Goal: Transaction & Acquisition: Purchase product/service

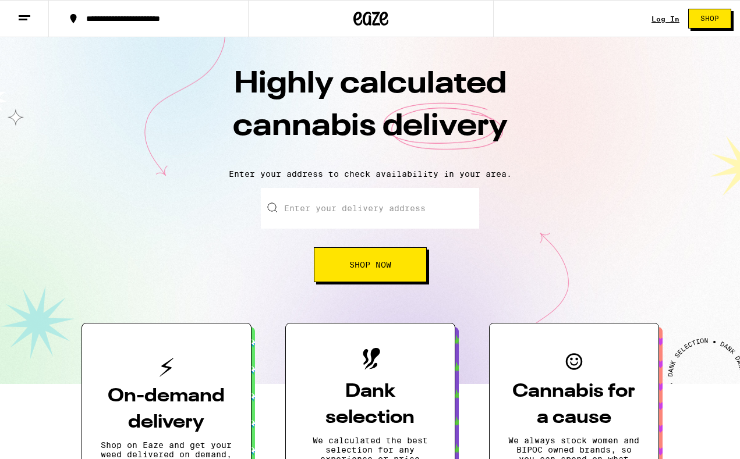
click at [318, 201] on input "Enter your delivery address" at bounding box center [370, 208] width 218 height 41
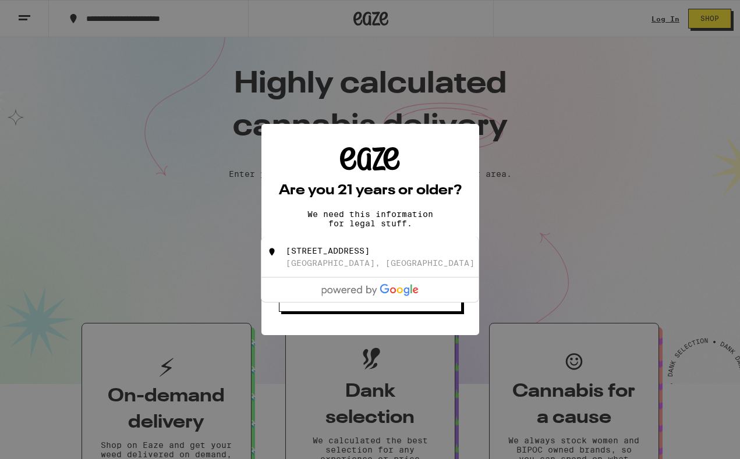
click at [332, 255] on div "[STREET_ADDRESS]" at bounding box center [328, 250] width 84 height 9
type input "[STREET_ADDRESS]"
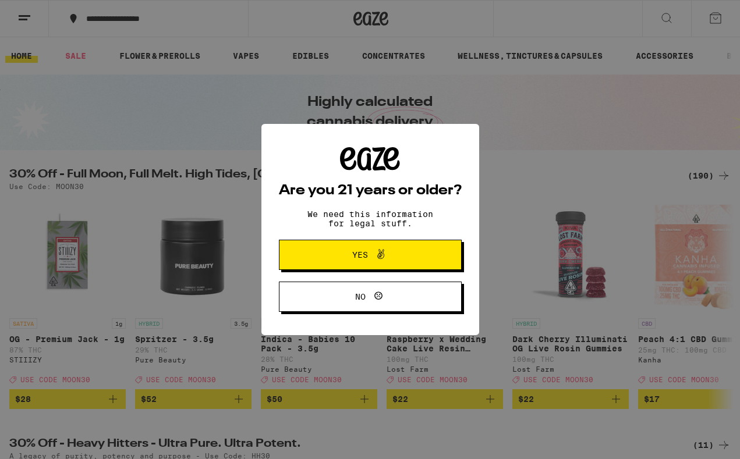
click at [332, 255] on span "Yes" at bounding box center [370, 254] width 88 height 15
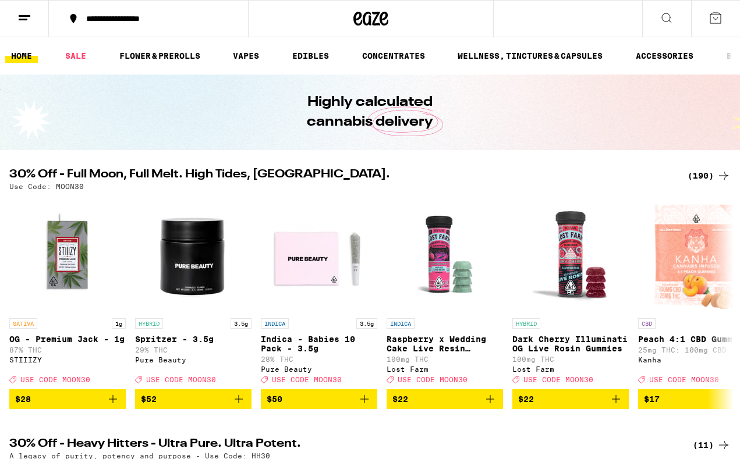
click at [663, 15] on icon at bounding box center [666, 18] width 14 height 14
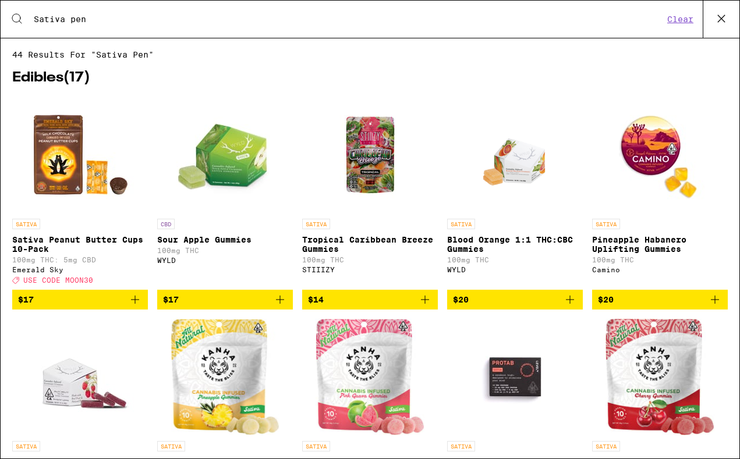
click at [113, 22] on input "Sativa pen" at bounding box center [348, 19] width 630 height 10
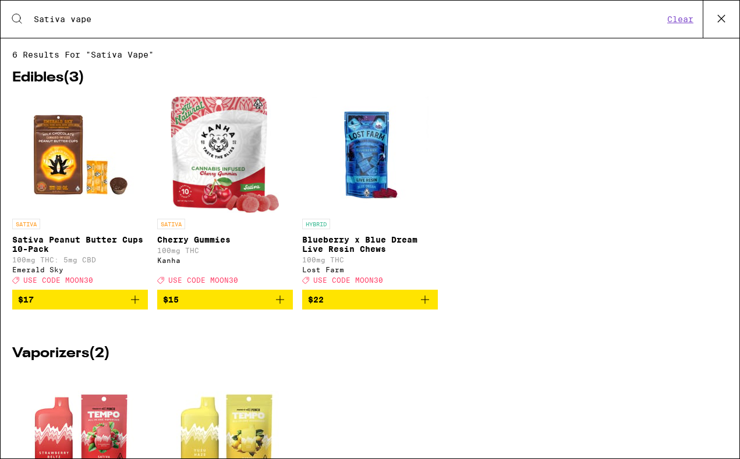
type input "Sativa vape"
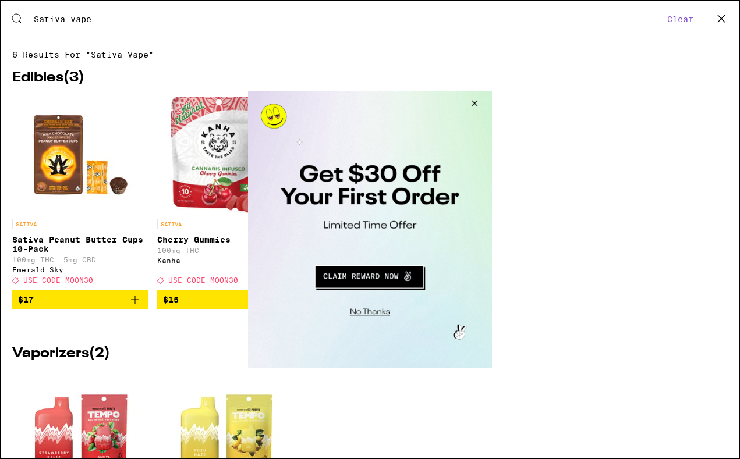
click at [475, 105] on button "Close Modal" at bounding box center [472, 105] width 31 height 28
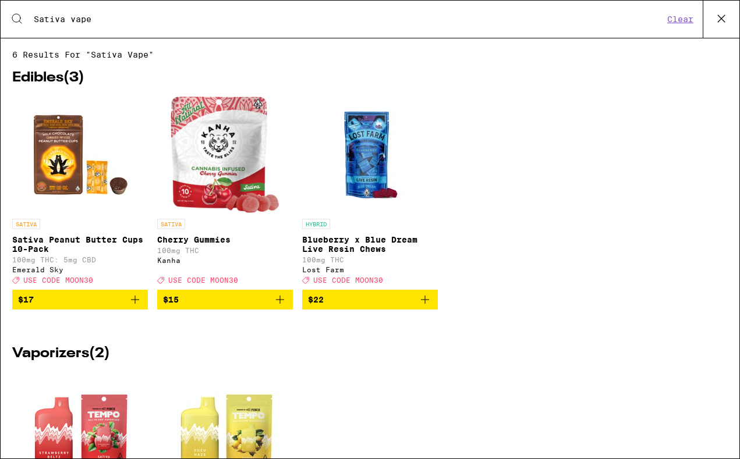
click at [671, 21] on button "Clear" at bounding box center [679, 19] width 33 height 10
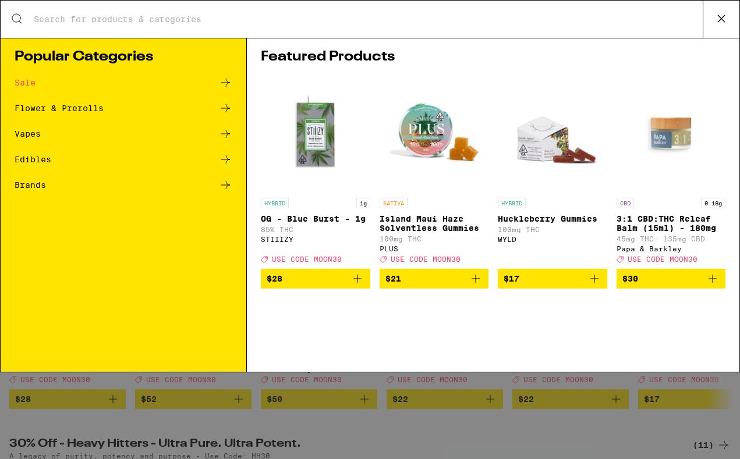
click at [223, 133] on icon at bounding box center [225, 134] width 14 height 14
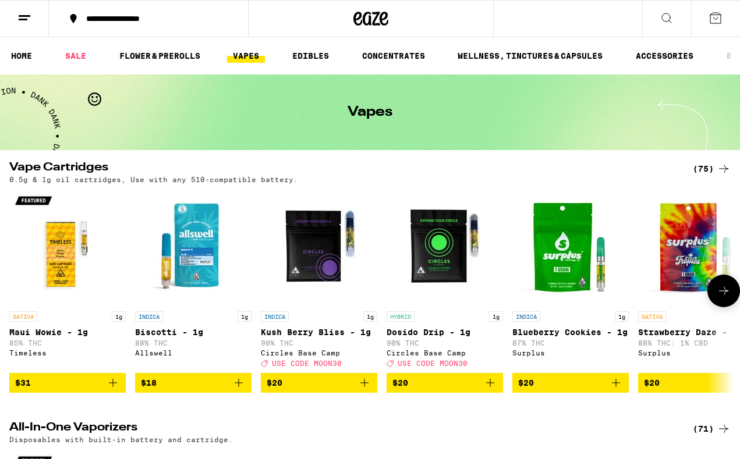
click at [62, 259] on img "Open page for Maui Wowie - 1g from Timeless" at bounding box center [67, 247] width 116 height 116
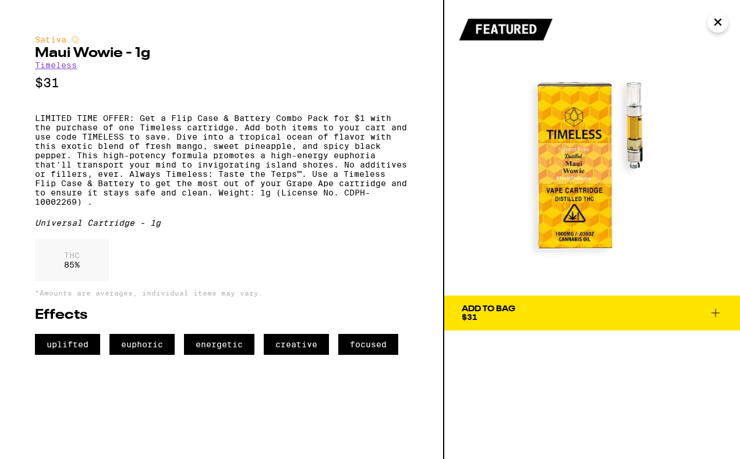
click at [713, 23] on icon "Close" at bounding box center [717, 21] width 14 height 17
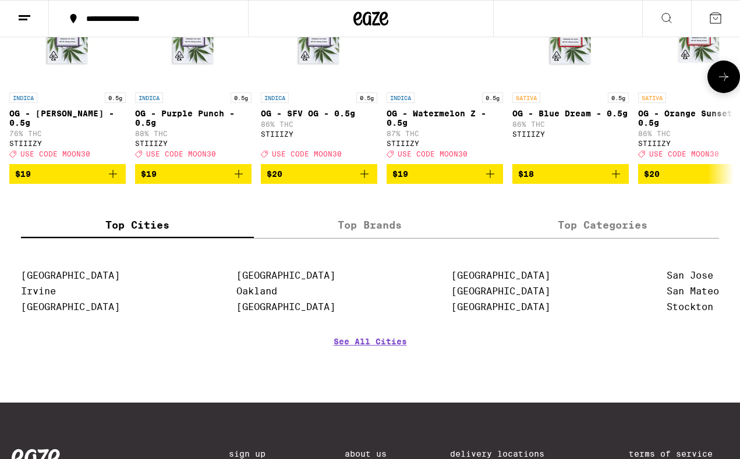
scroll to position [999, 0]
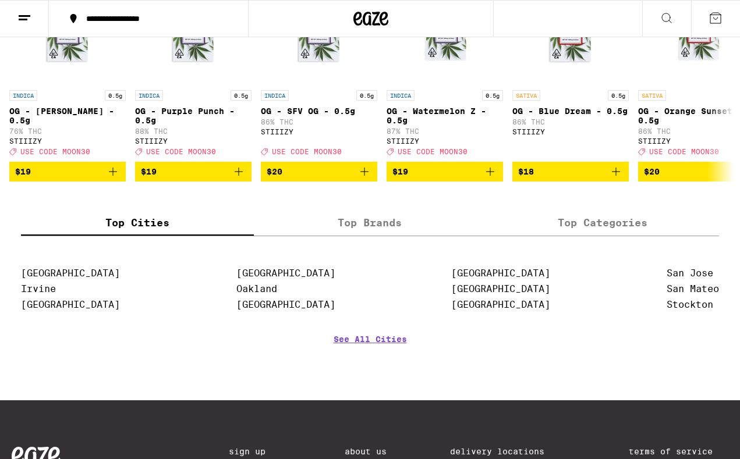
click at [358, 236] on label "Top Brands" at bounding box center [370, 223] width 233 height 25
click at [0, 0] on input "Top Brands" at bounding box center [0, 0] width 0 height 0
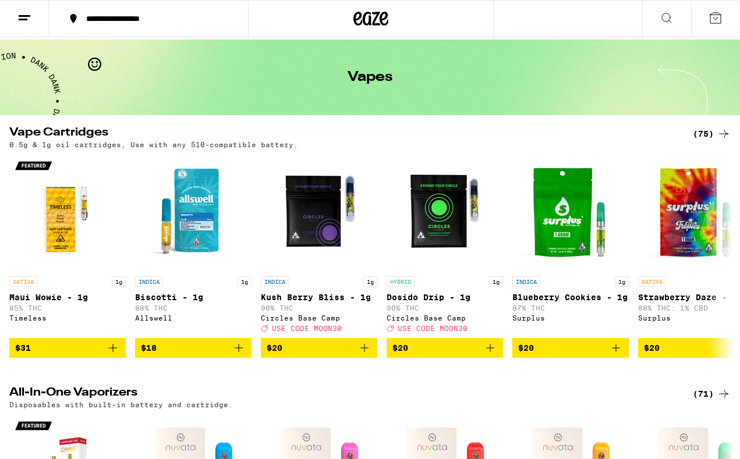
scroll to position [33, 0]
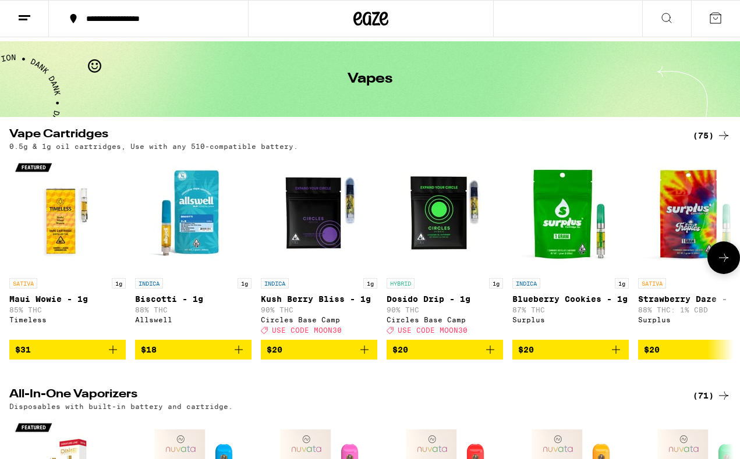
click at [51, 203] on img "Open page for Maui Wowie - 1g from Timeless" at bounding box center [67, 214] width 116 height 116
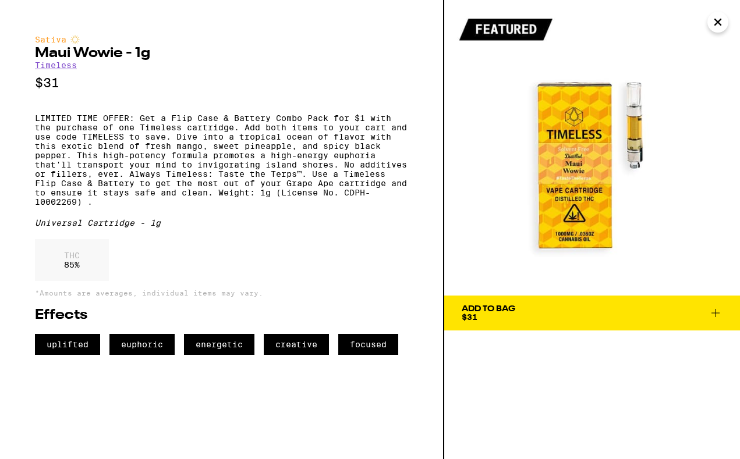
click at [60, 64] on link "Timeless" at bounding box center [56, 65] width 42 height 9
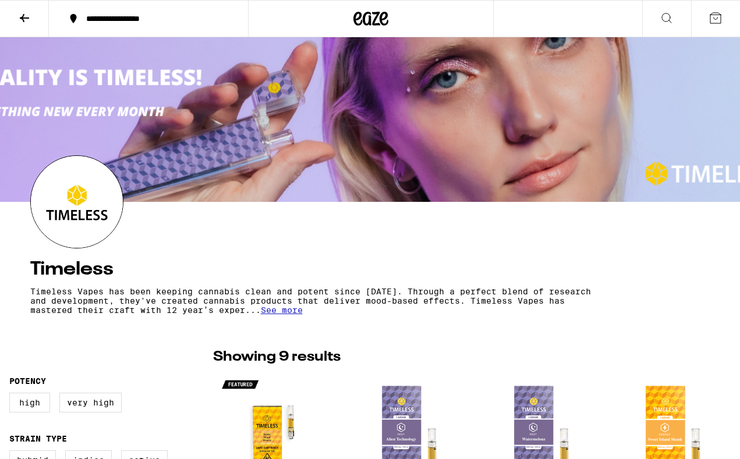
click at [261, 314] on span "See more" at bounding box center [282, 309] width 42 height 9
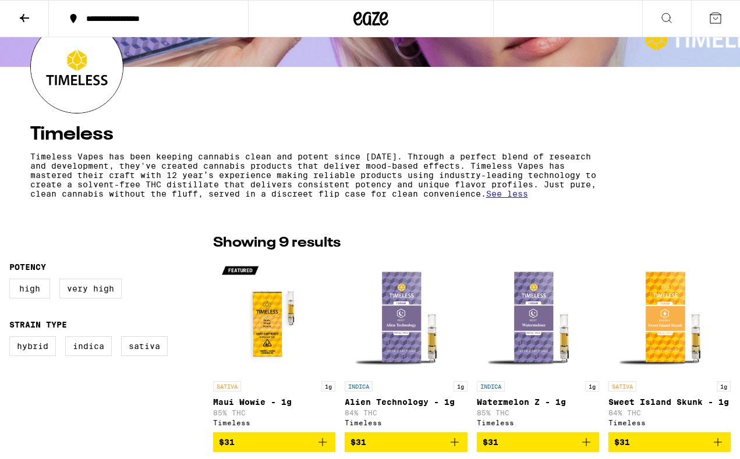
scroll to position [138, 0]
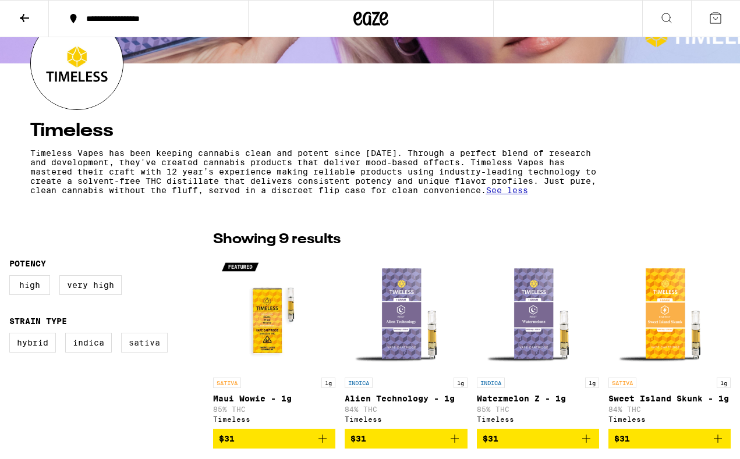
click at [151, 340] on label "Sativa" at bounding box center [144, 343] width 47 height 20
click at [12, 335] on input "Sativa" at bounding box center [12, 335] width 1 height 1
checkbox input "true"
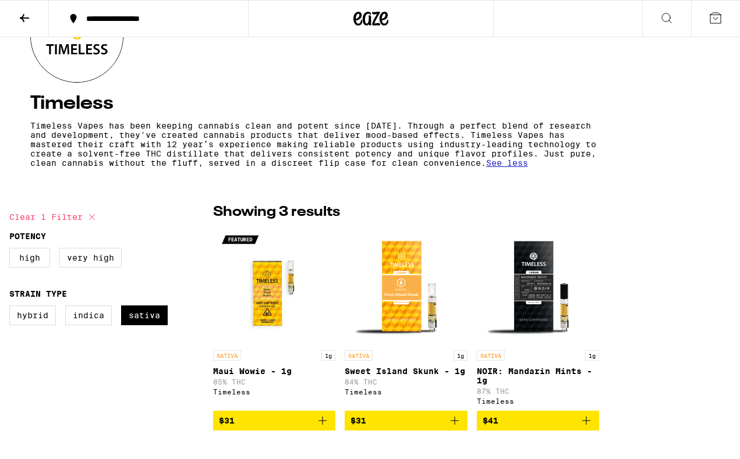
scroll to position [166, 0]
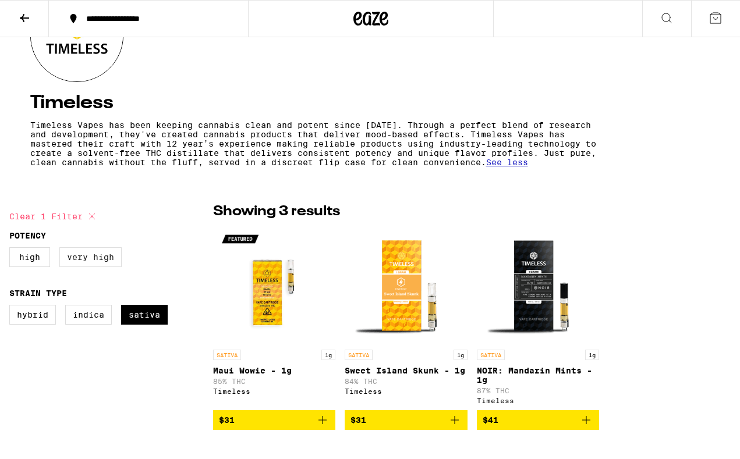
click at [87, 263] on label "Very High" at bounding box center [90, 257] width 62 height 20
click at [12, 250] on input "Very High" at bounding box center [12, 249] width 1 height 1
checkbox input "true"
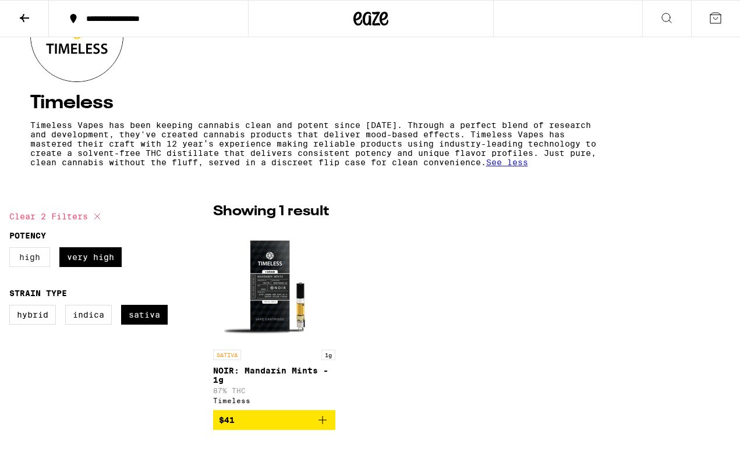
click at [29, 261] on label "High" at bounding box center [29, 257] width 41 height 20
click at [12, 250] on input "High" at bounding box center [12, 249] width 1 height 1
checkbox input "true"
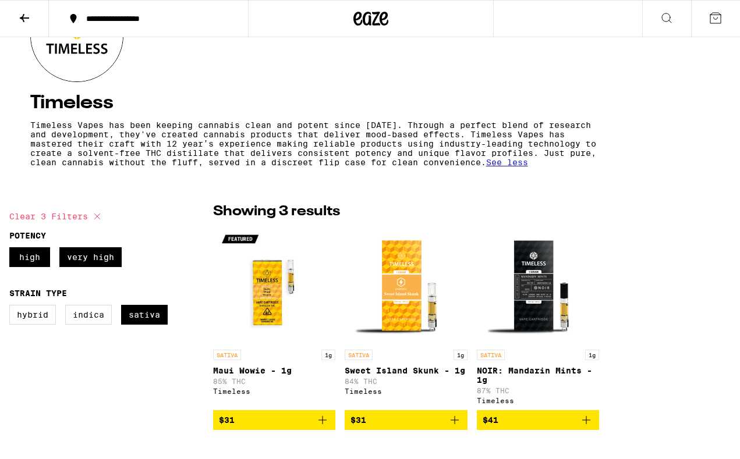
click at [417, 309] on img "Open page for Sweet Island Skunk - 1g from Timeless" at bounding box center [405, 286] width 116 height 116
